Goal: Information Seeking & Learning: Learn about a topic

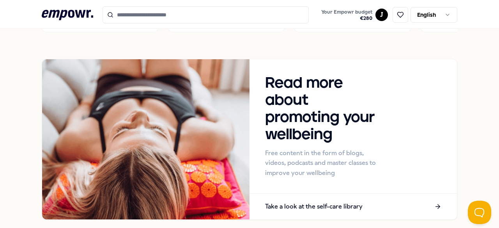
scroll to position [786, 0]
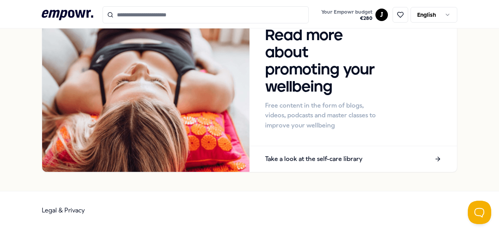
click at [87, 8] on icon ".empowr-logo_svg__cls-1{fill:#03032f}" at bounding box center [68, 15] width 52 height 14
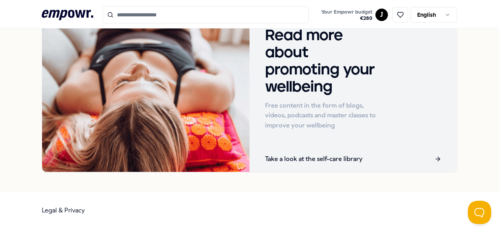
scroll to position [50, 0]
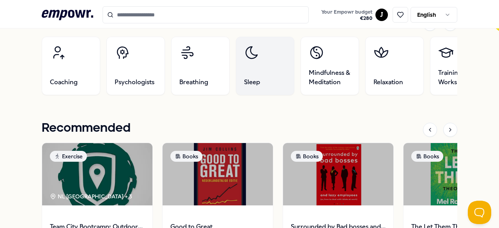
click at [271, 78] on link "Sleep" at bounding box center [265, 66] width 59 height 59
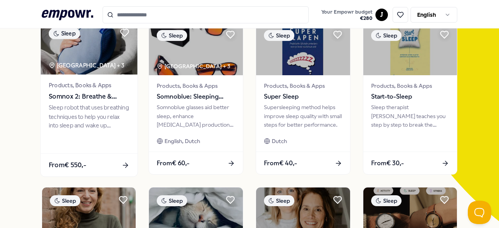
click at [89, 110] on div "Sleep robot that uses breathing techniques to help you relax into sleep and wak…" at bounding box center [89, 116] width 81 height 27
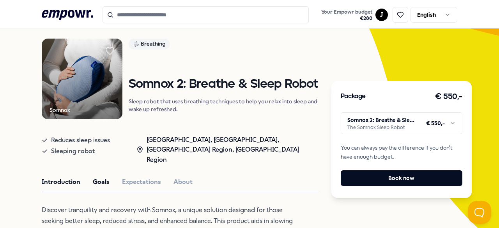
click at [108, 177] on button "Goals" at bounding box center [101, 182] width 17 height 10
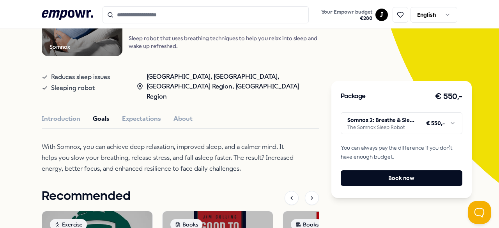
scroll to position [114, 0]
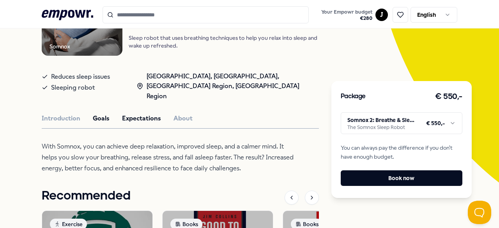
click at [124, 114] on button "Expectations" at bounding box center [141, 119] width 39 height 10
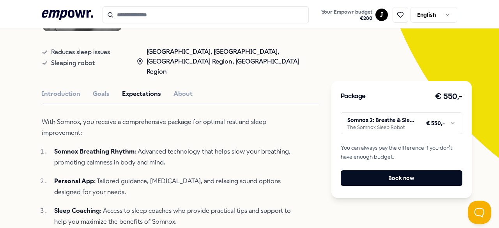
scroll to position [139, 0]
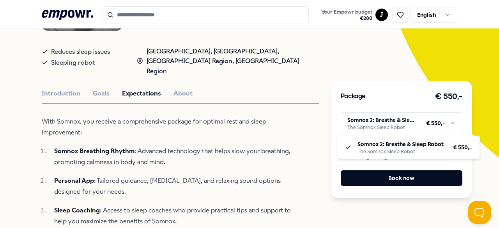
click at [352, 127] on html ".empowr-logo_svg__cls-1{fill:#03032f} Your Empowr budget € 280 J English All ca…" at bounding box center [249, 114] width 499 height 228
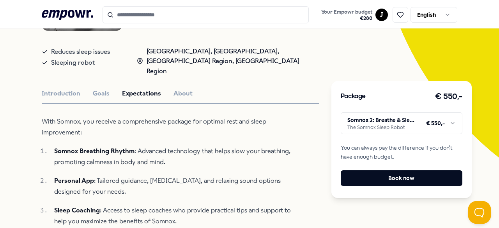
click at [374, 129] on html ".empowr-logo_svg__cls-1{fill:#03032f} Your Empowr budget € 280 J English All ca…" at bounding box center [249, 114] width 499 height 228
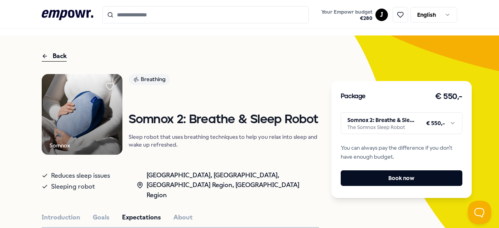
scroll to position [0, 0]
